Goal: Task Accomplishment & Management: Use online tool/utility

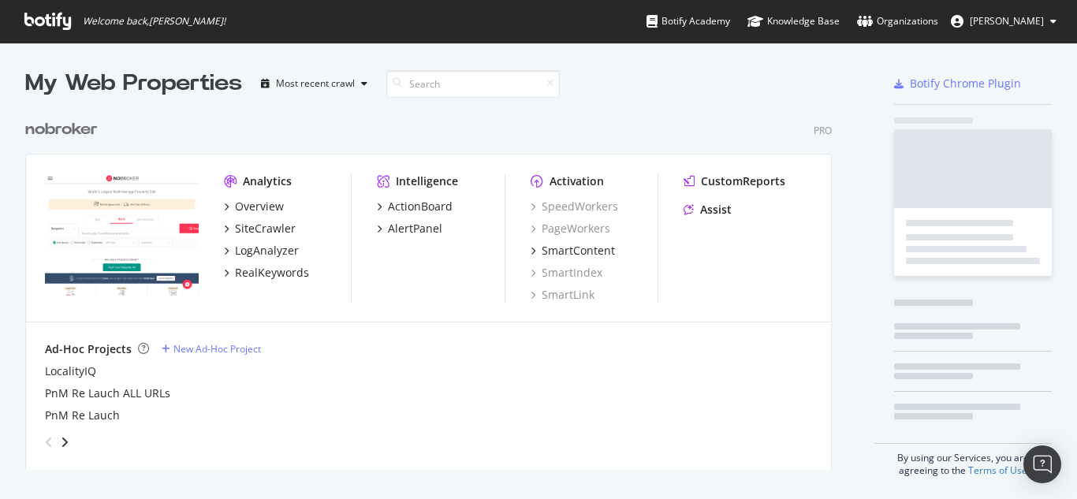
scroll to position [359, 807]
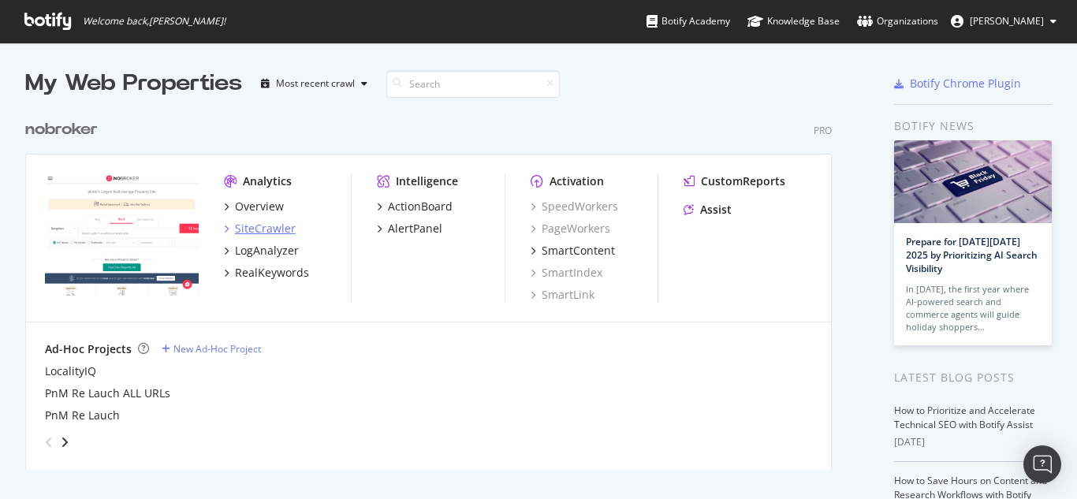
click at [259, 224] on div "SiteCrawler" at bounding box center [265, 229] width 61 height 16
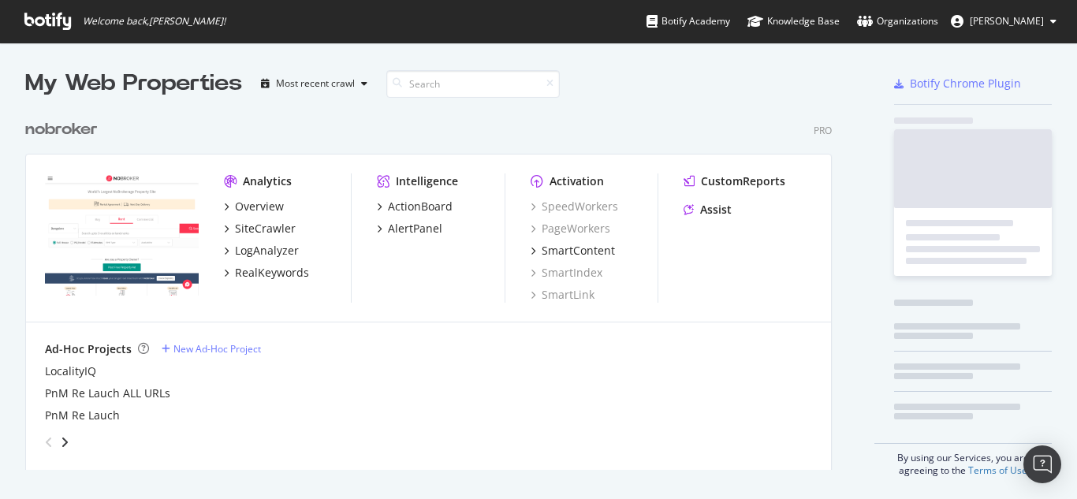
scroll to position [487, 1053]
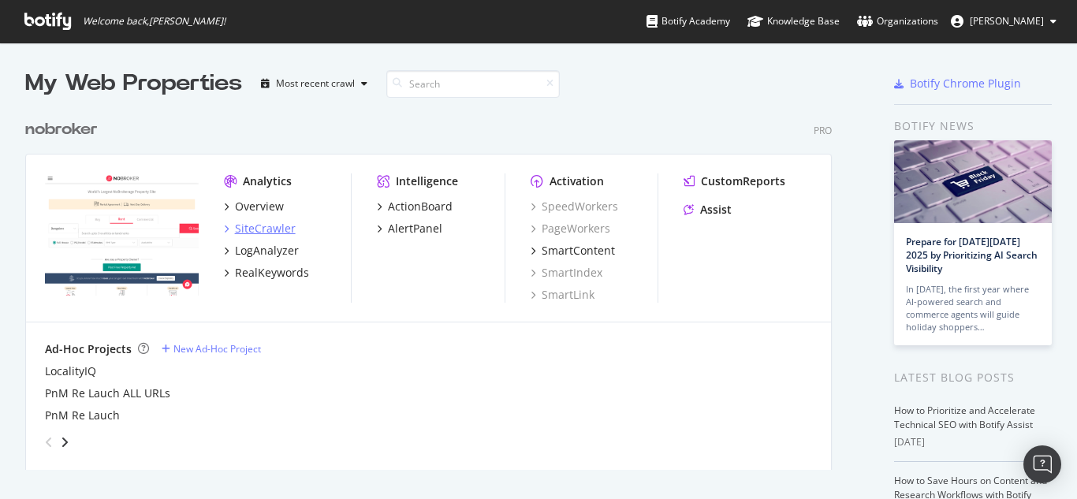
click at [270, 227] on div "SiteCrawler" at bounding box center [265, 229] width 61 height 16
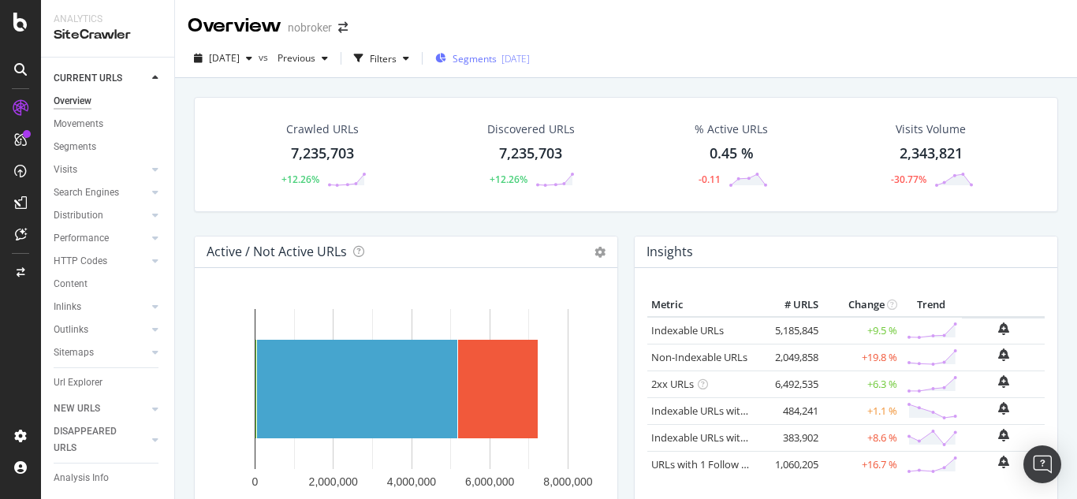
click at [497, 58] on span "Segments" at bounding box center [474, 58] width 44 height 13
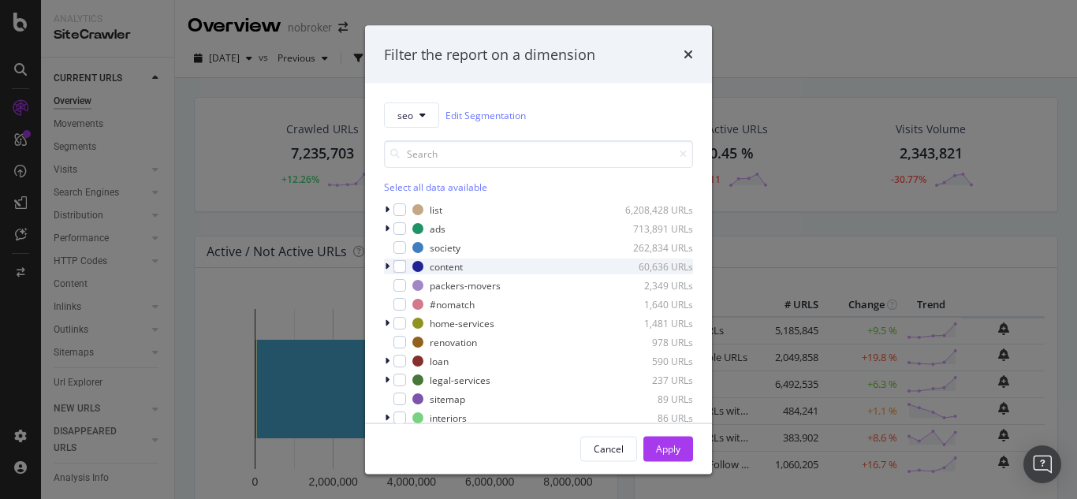
click at [386, 270] on icon "modal" at bounding box center [387, 266] width 5 height 9
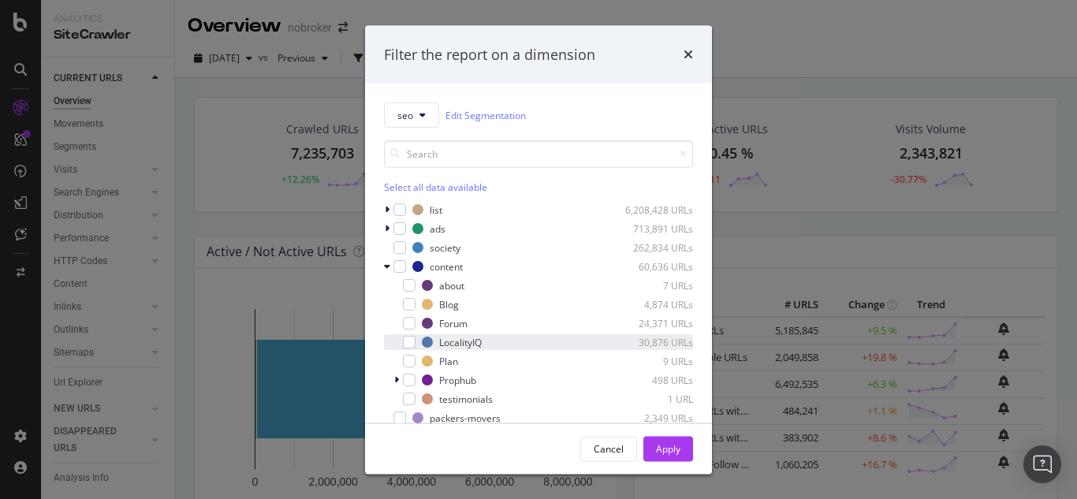
click at [415, 342] on div "LocalityIQ 30,876 URLs" at bounding box center [538, 342] width 309 height 16
drag, startPoint x: 667, startPoint y: 447, endPoint x: 667, endPoint y: 427, distance: 19.7
click at [661, 438] on div "Apply" at bounding box center [668, 449] width 24 height 24
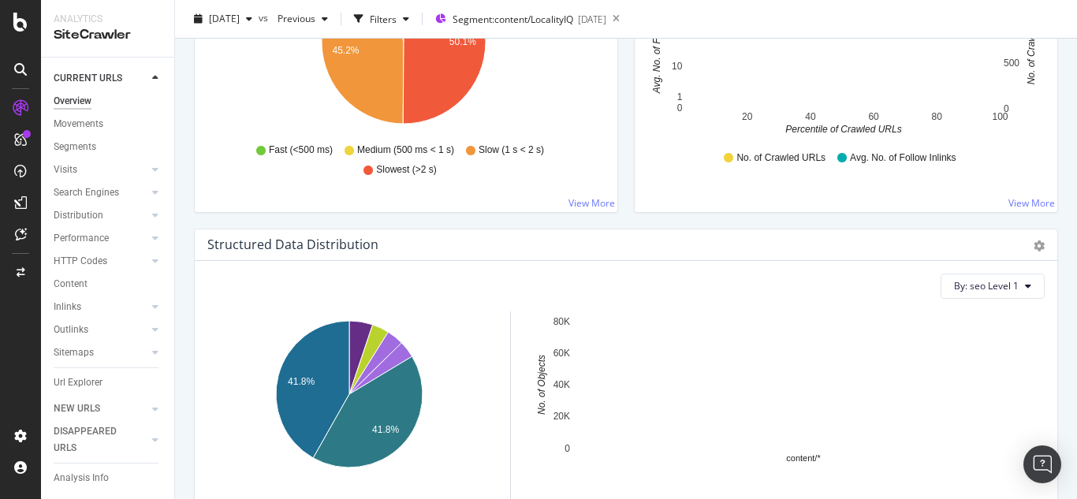
scroll to position [1340, 0]
